Goal: Find specific page/section: Find specific page/section

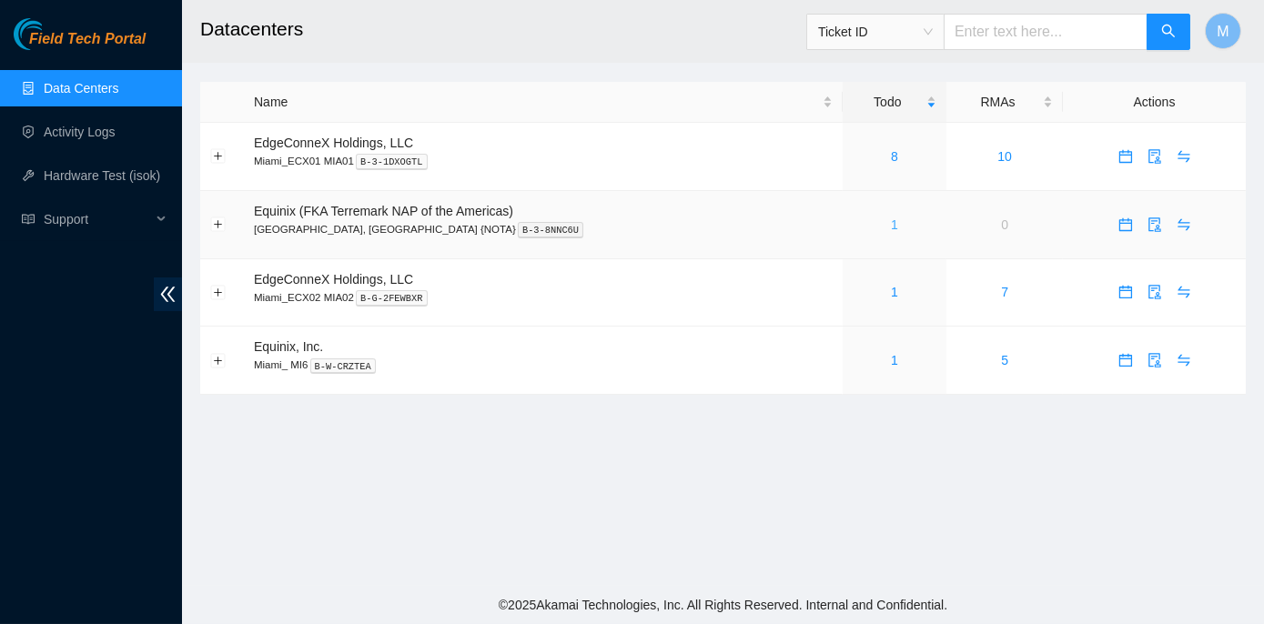
click at [891, 225] on link "1" at bounding box center [894, 224] width 7 height 15
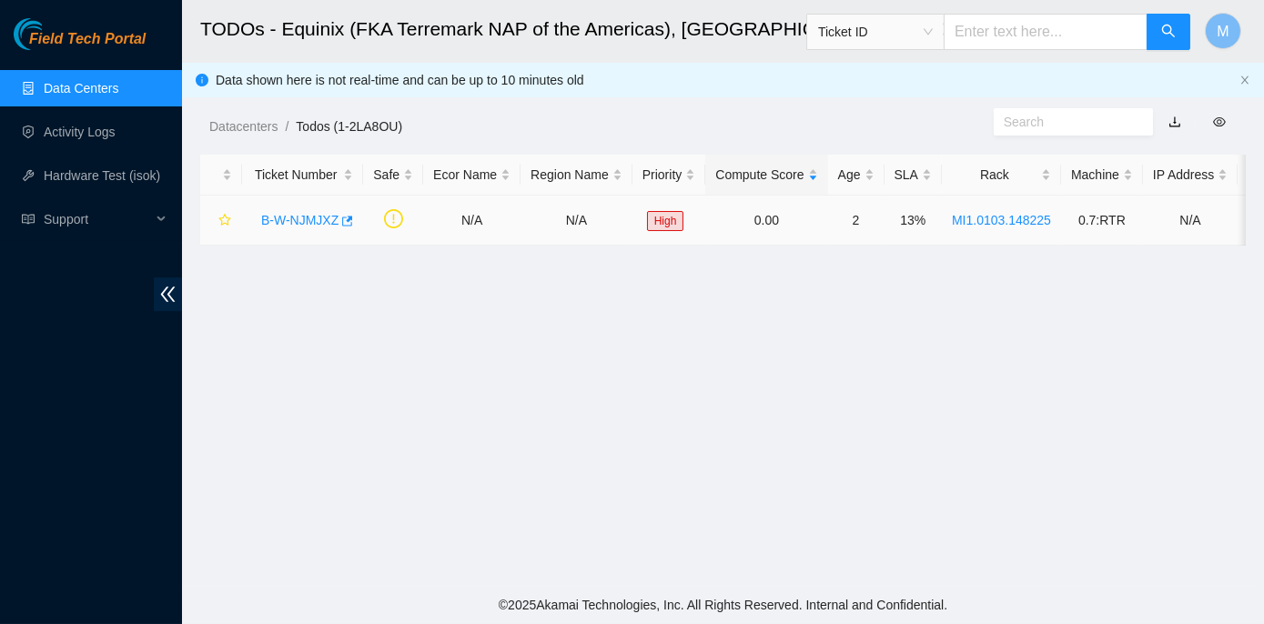
click at [291, 218] on link "B-W-NJMJXZ" at bounding box center [299, 220] width 77 height 15
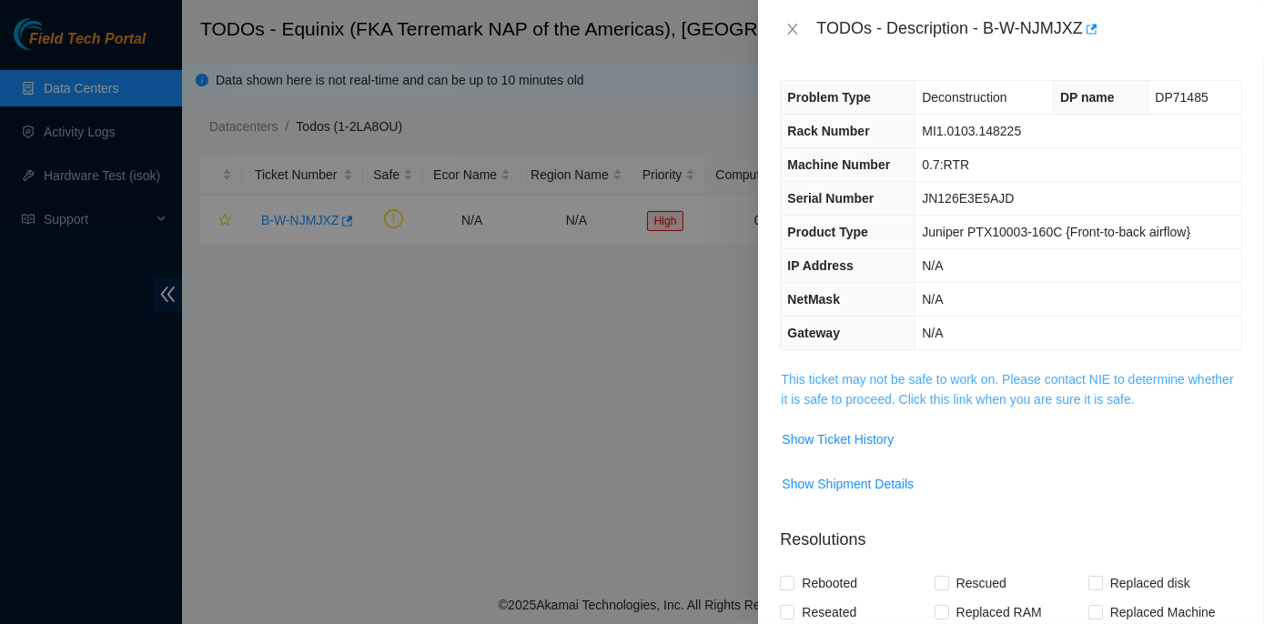
click at [936, 372] on link "This ticket may not be safe to work on. Please contact NIE to determine whether…" at bounding box center [1007, 389] width 452 height 35
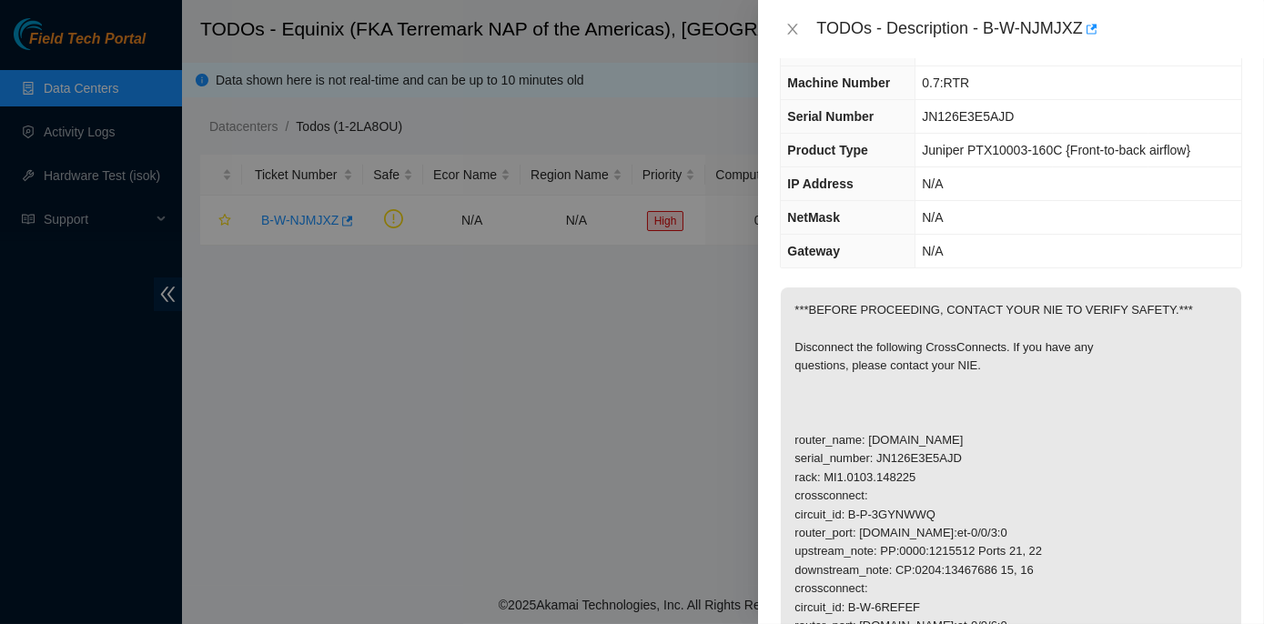
scroll to position [165, 0]
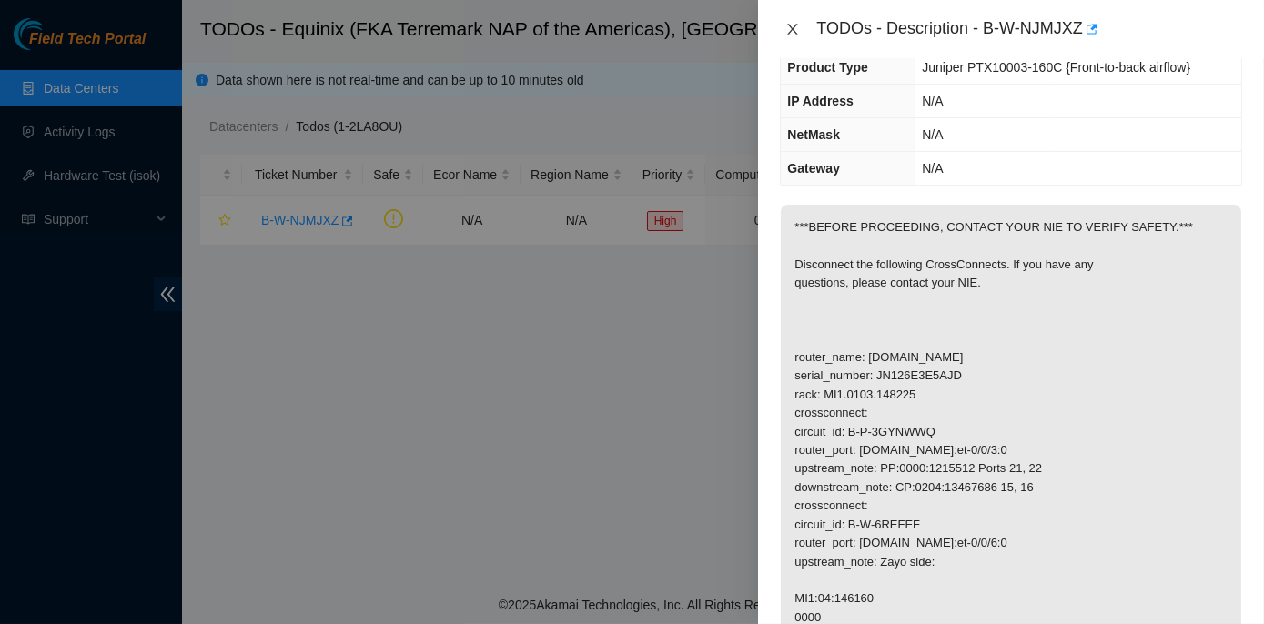
click at [798, 24] on icon "close" at bounding box center [792, 29] width 15 height 15
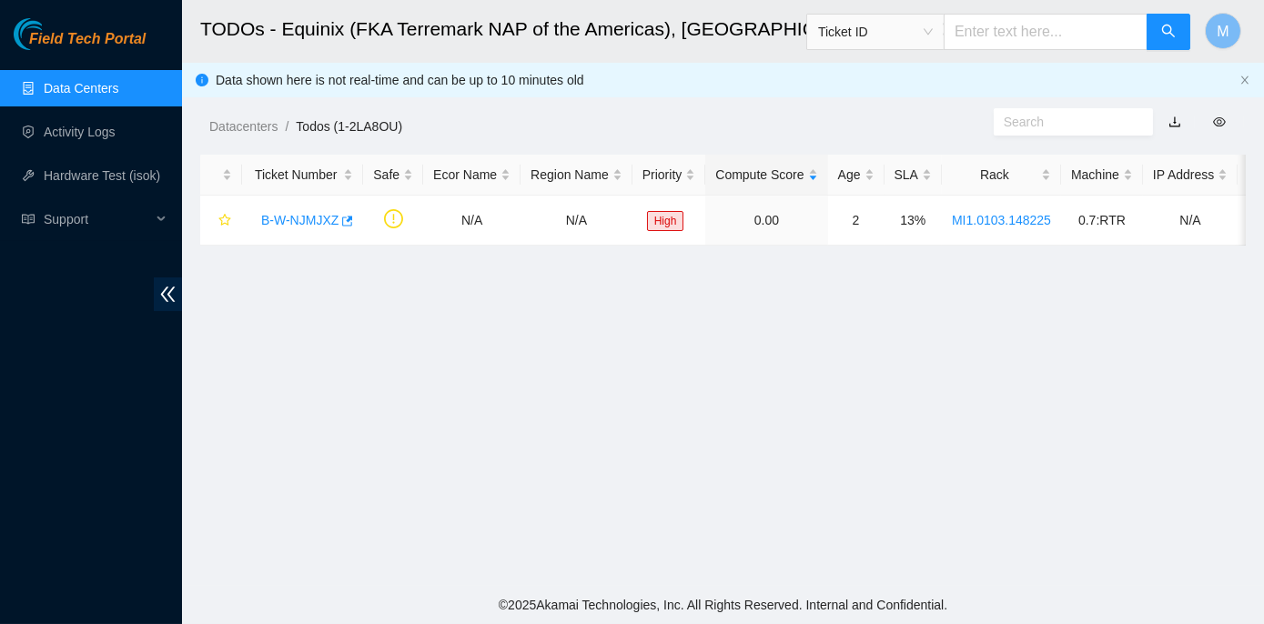
scroll to position [225, 0]
click at [303, 213] on link "B-W-NJMJXZ" at bounding box center [299, 220] width 77 height 15
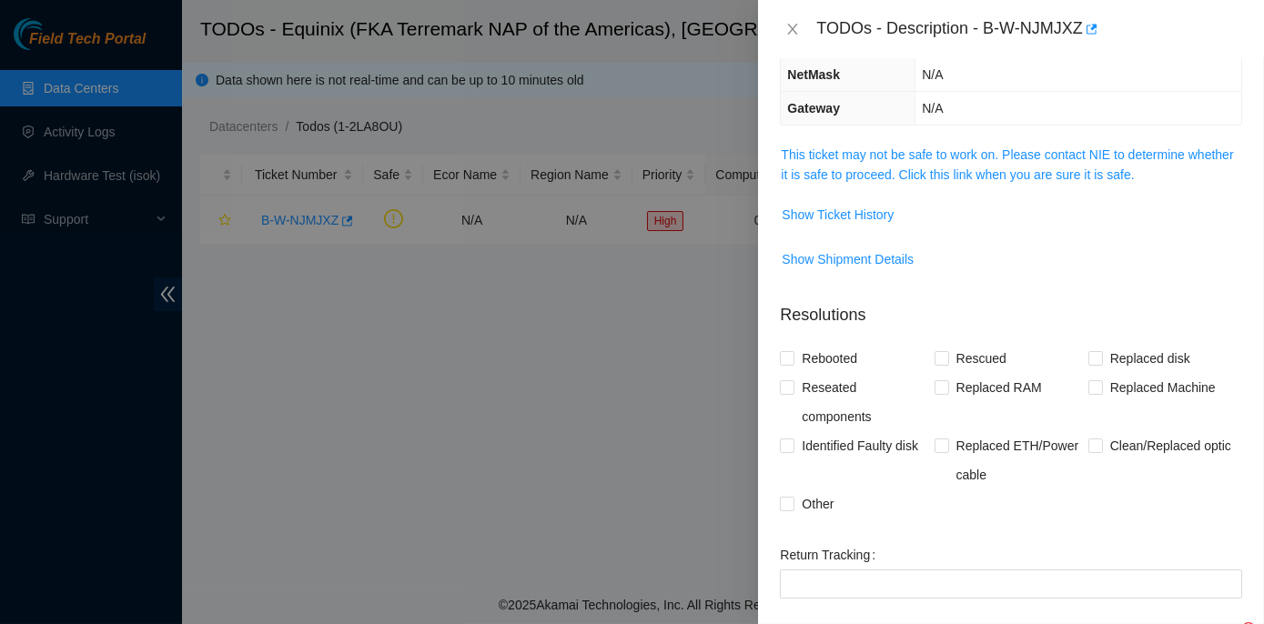
scroll to position [165, 0]
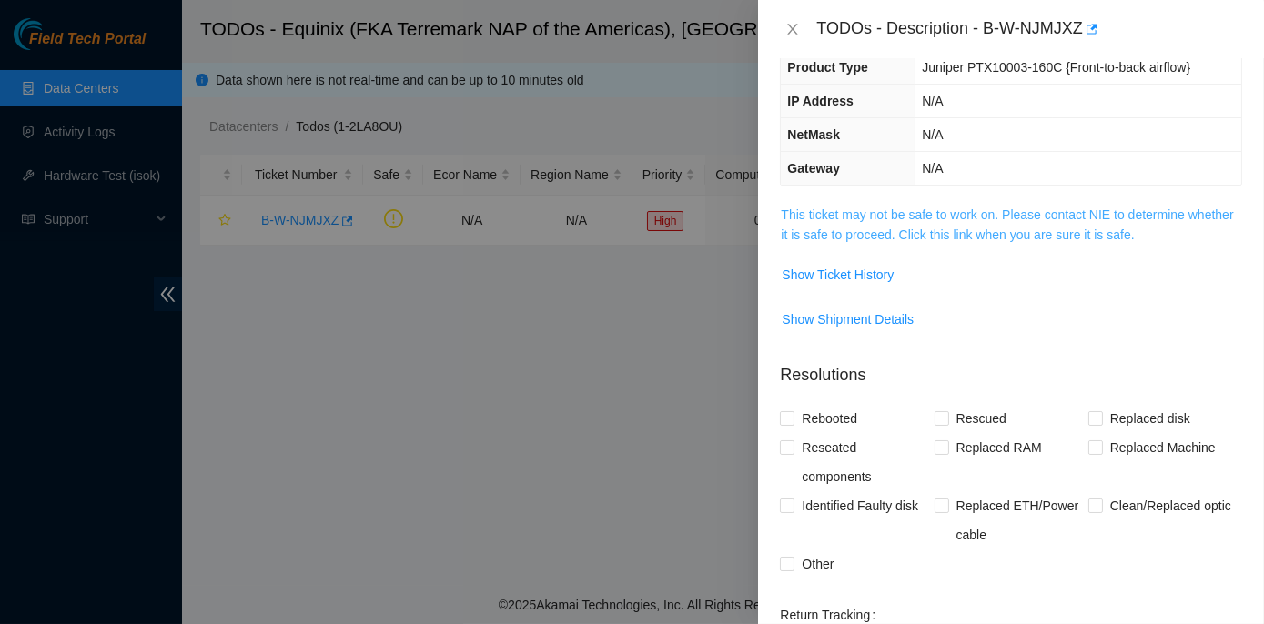
click at [929, 211] on link "This ticket may not be safe to work on. Please contact NIE to determine whether…" at bounding box center [1007, 224] width 452 height 35
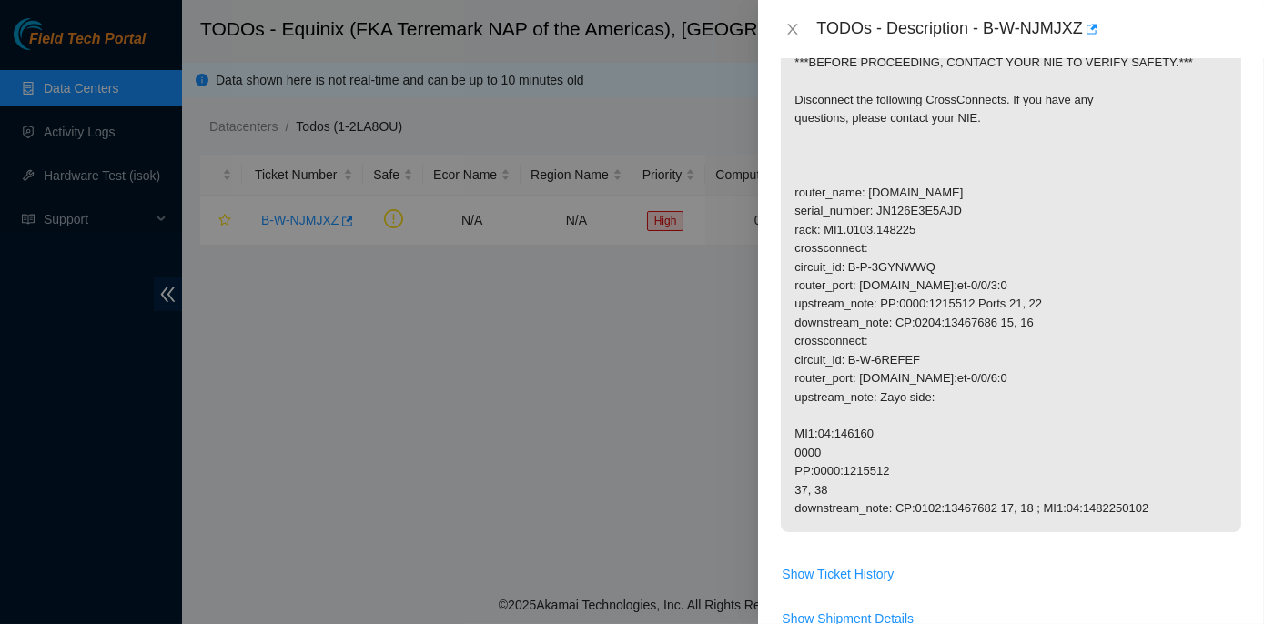
scroll to position [330, 0]
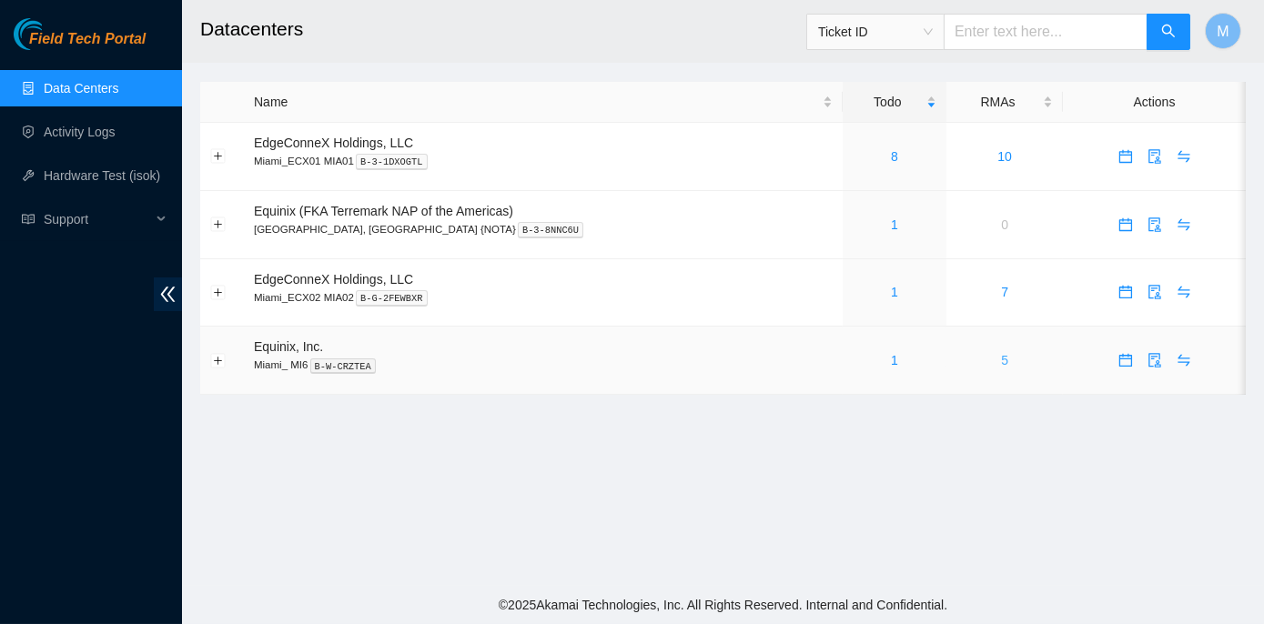
click at [1001, 358] on link "5" at bounding box center [1004, 360] width 7 height 15
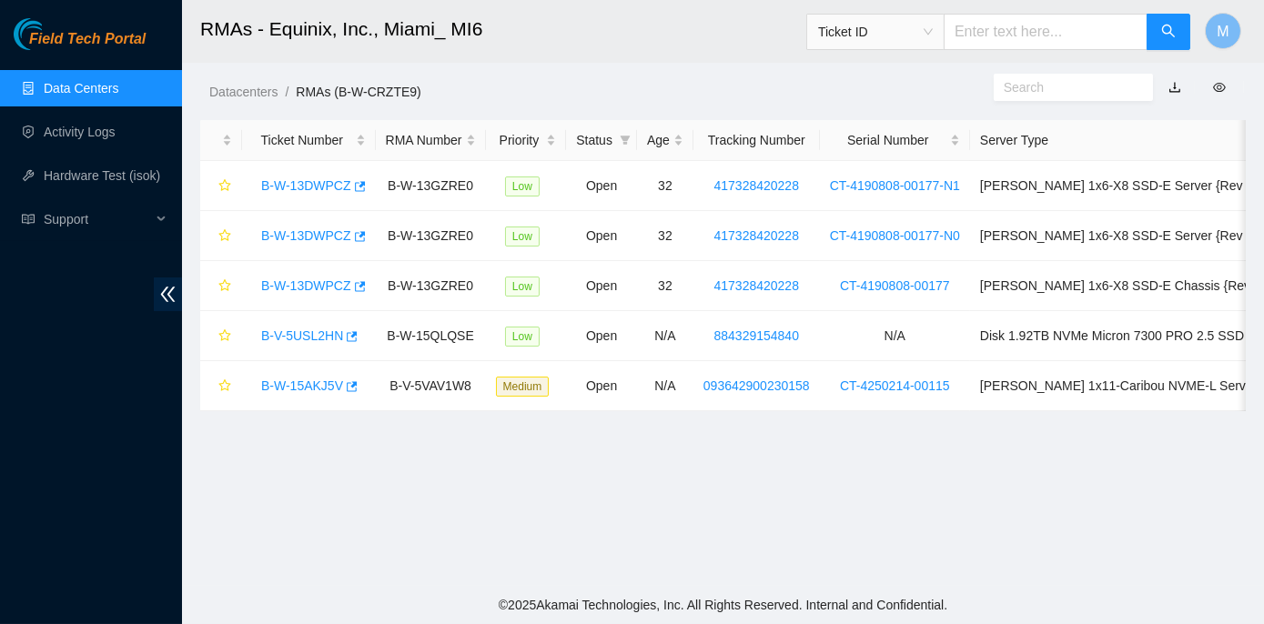
click at [48, 84] on link "Data Centers" at bounding box center [81, 88] width 75 height 15
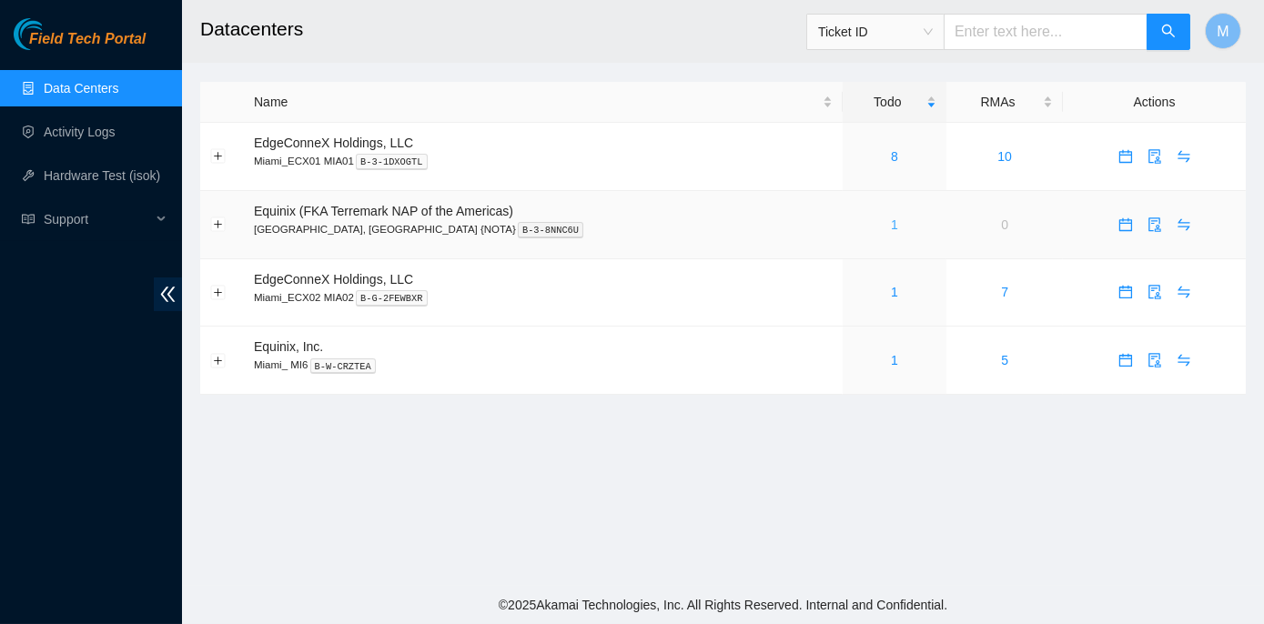
click at [891, 222] on link "1" at bounding box center [894, 224] width 7 height 15
